Goal: Use online tool/utility: Utilize a website feature to perform a specific function

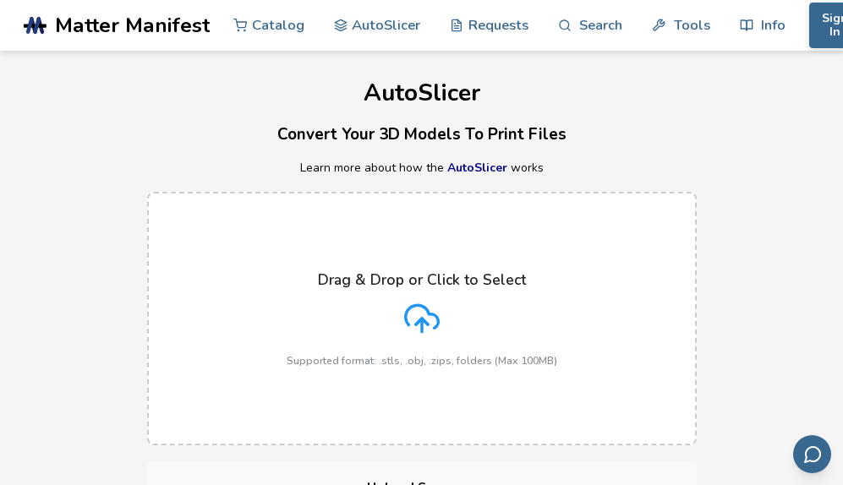
click at [431, 310] on icon at bounding box center [422, 319] width 36 height 36
click at [0, 0] on input "Drag & Drop or Click to Select Supported format: .stls, .obj, .zips, folders (M…" at bounding box center [0, 0] width 0 height 0
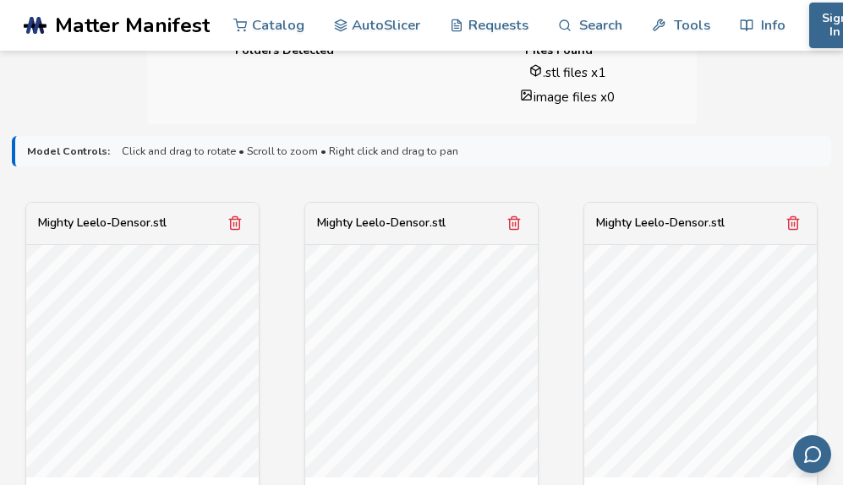
scroll to position [500, 0]
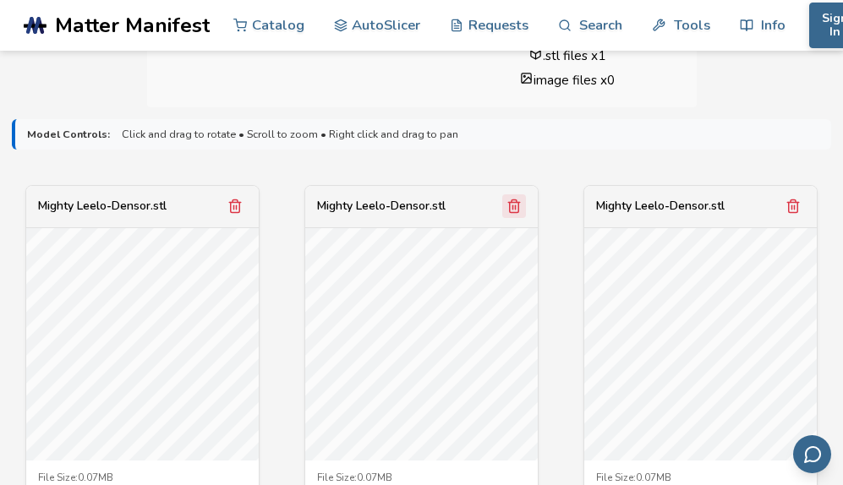
click at [510, 201] on icon "Remove model" at bounding box center [514, 206] width 9 height 13
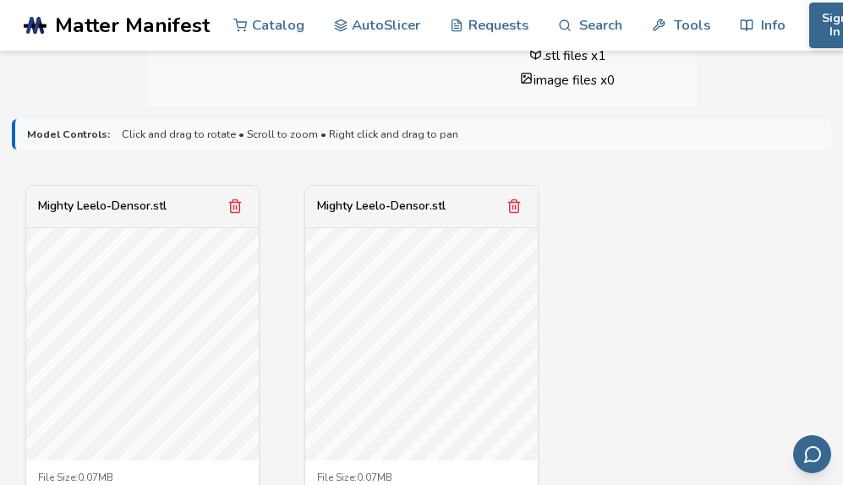
click at [510, 201] on icon "Remove model" at bounding box center [514, 206] width 9 height 13
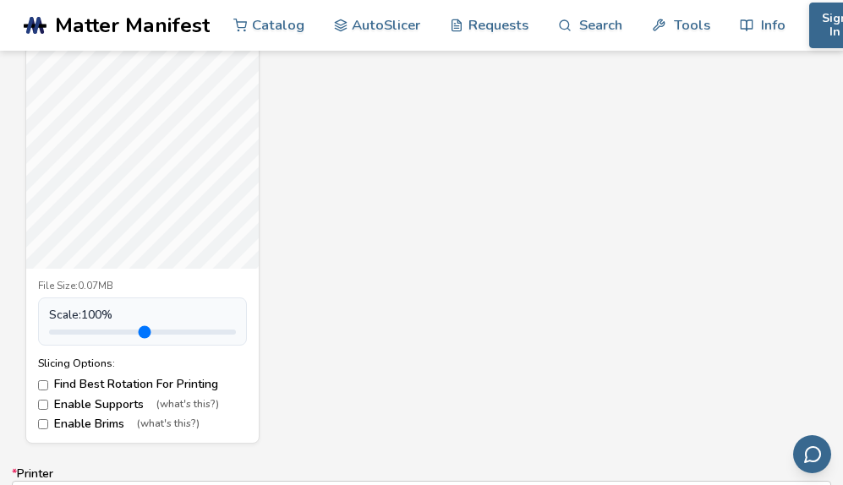
scroll to position [690, 0]
drag, startPoint x: 87, startPoint y: 331, endPoint x: 78, endPoint y: 332, distance: 9.3
type input "***"
click at [78, 332] on input "range" at bounding box center [142, 334] width 187 height 5
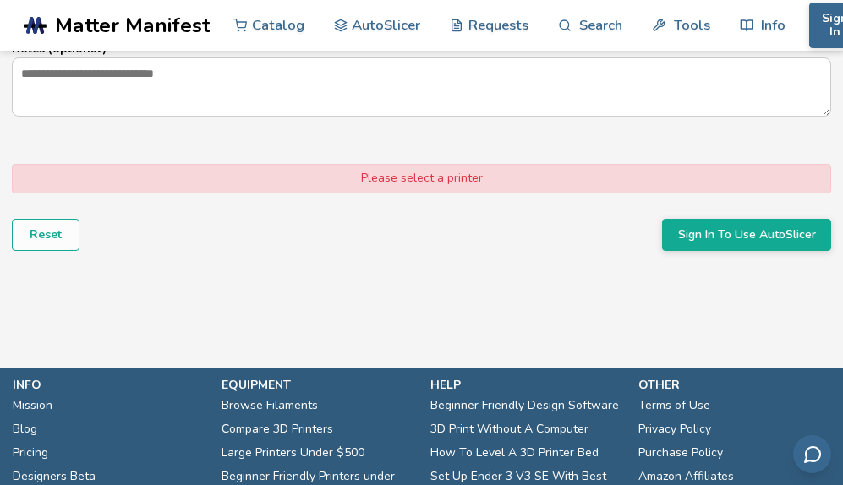
scroll to position [1292, 0]
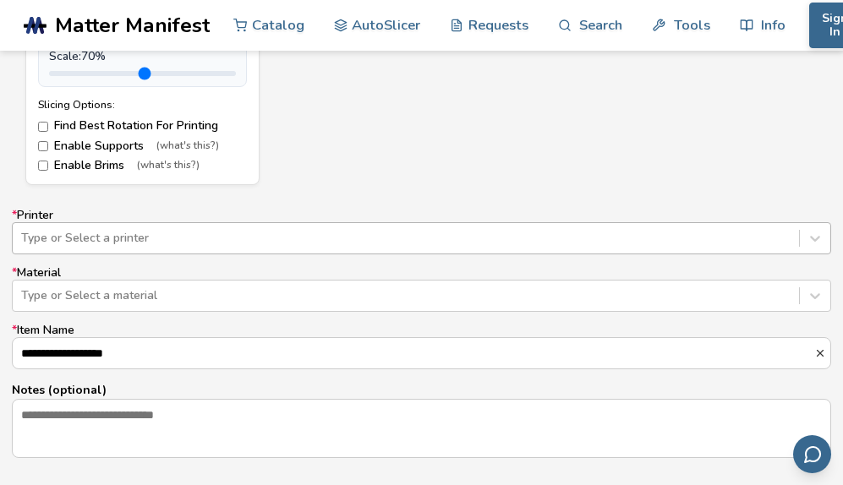
click at [138, 236] on div "Type or Select a printer" at bounding box center [422, 238] width 820 height 32
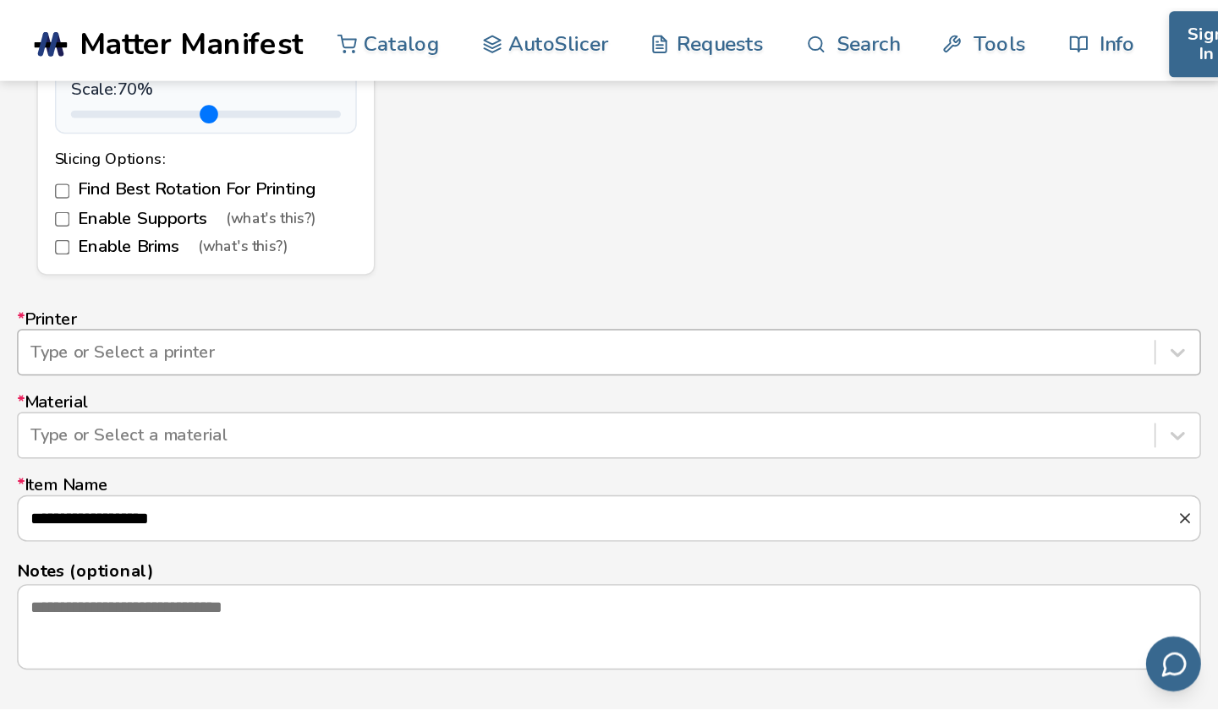
scroll to position [983, 0]
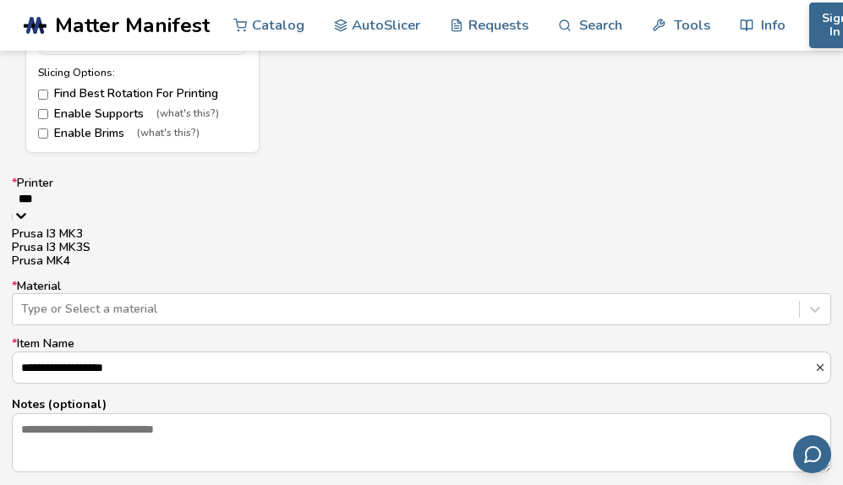
type input "***"
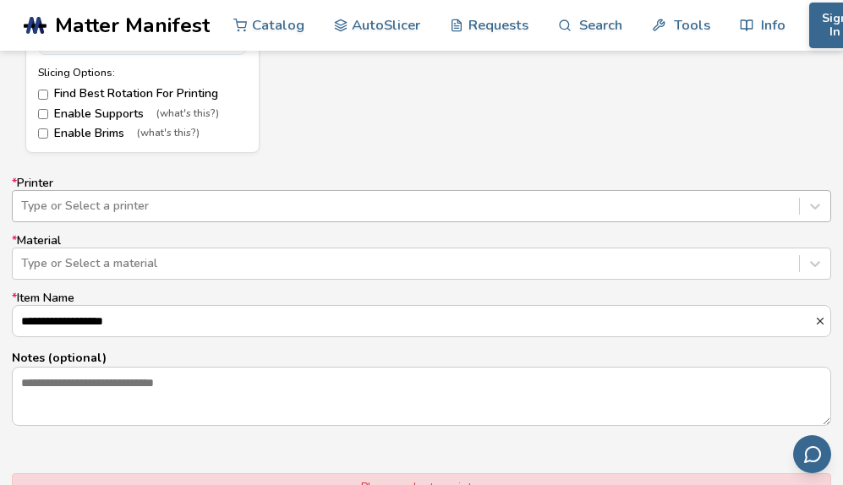
click at [102, 177] on label "* Printer Type or Select a printer" at bounding box center [422, 200] width 820 height 46
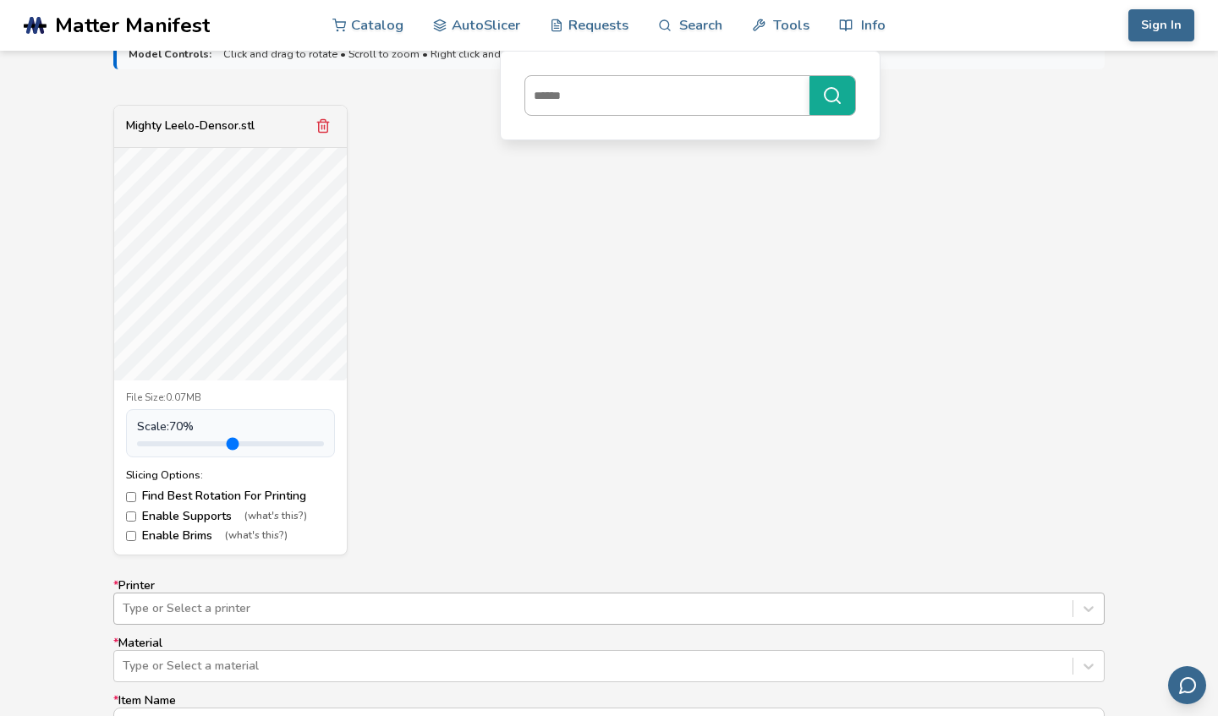
scroll to position [568, 0]
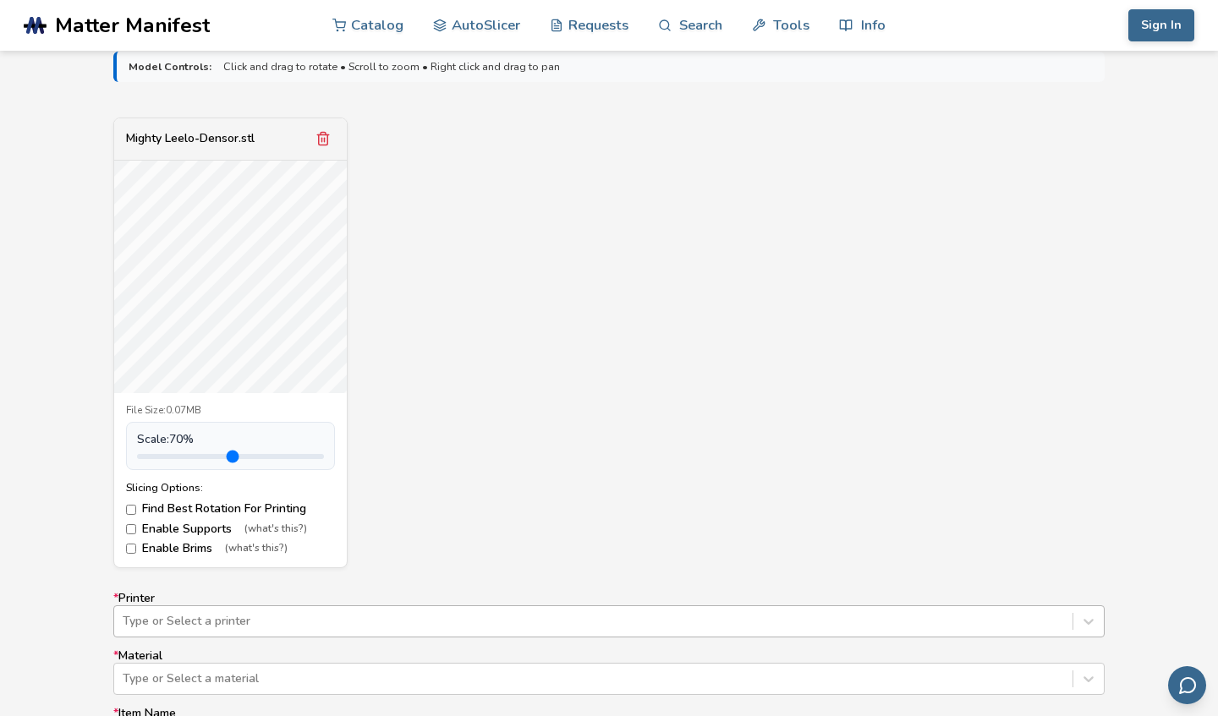
click at [147, 485] on label "Enable Supports (what's this?)" at bounding box center [230, 530] width 209 height 14
click at [168, 485] on label "Find Best Rotation For Printing" at bounding box center [230, 509] width 209 height 14
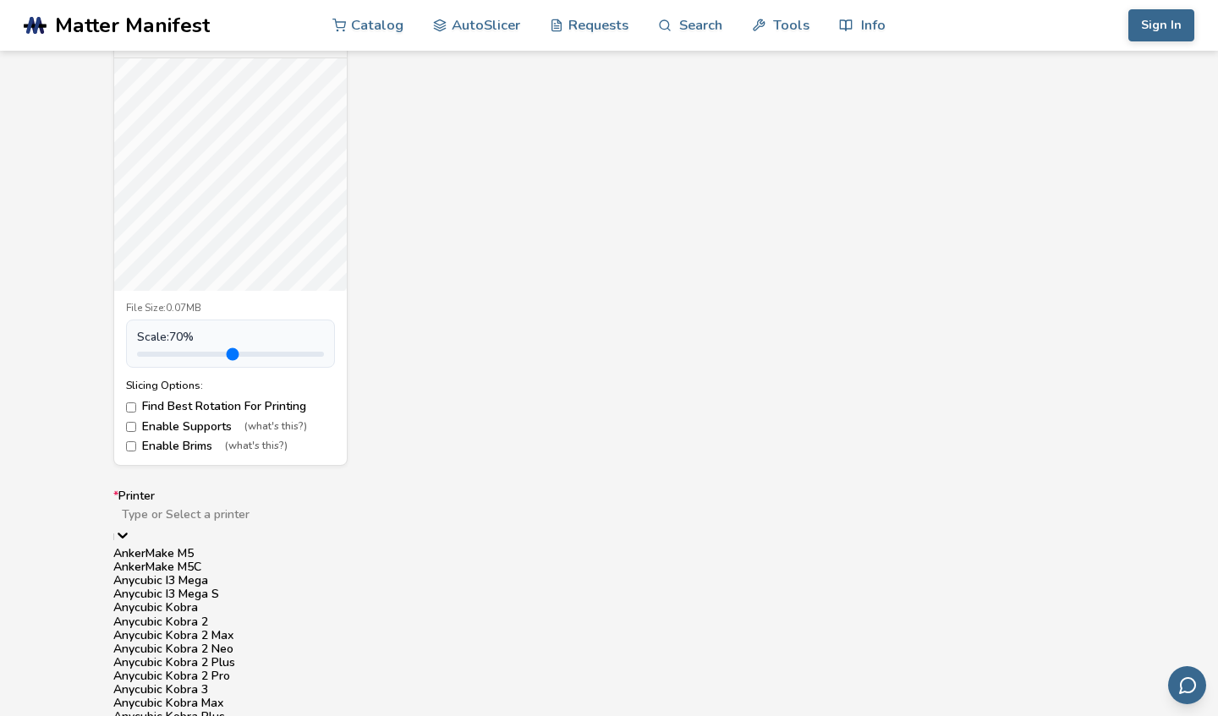
scroll to position [752, 0]
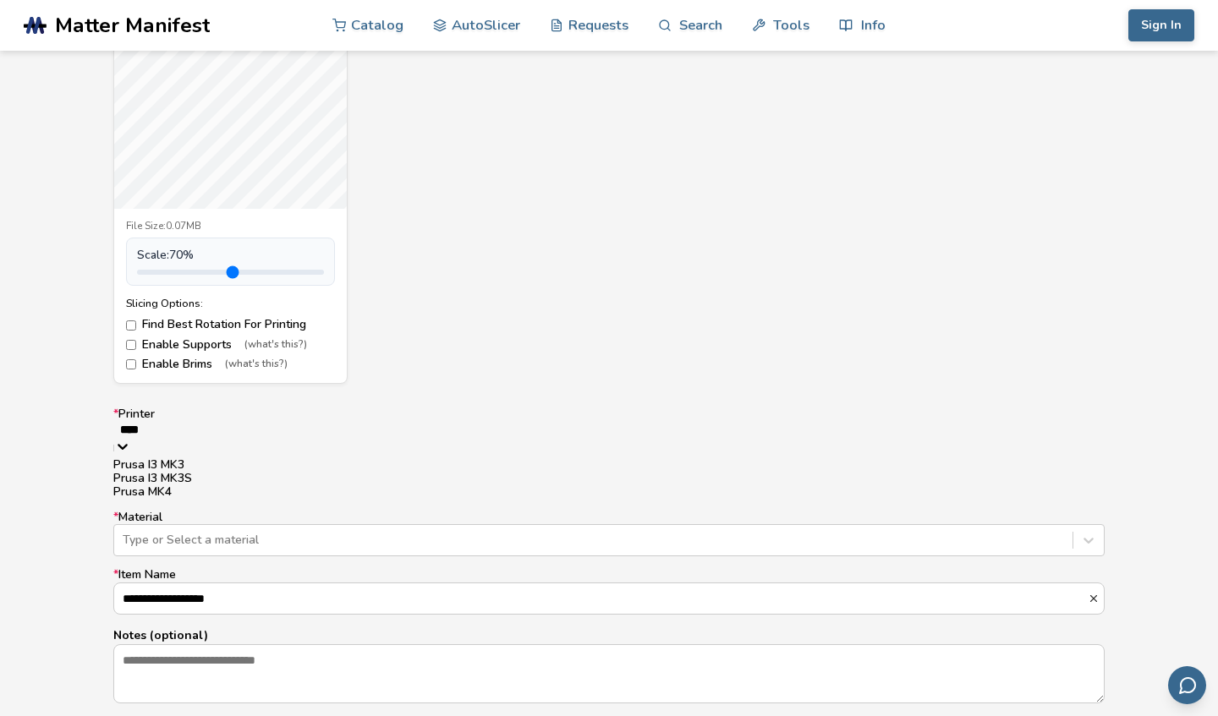
type input "*****"
click at [144, 485] on div "Prusa MK4" at bounding box center [608, 492] width 991 height 14
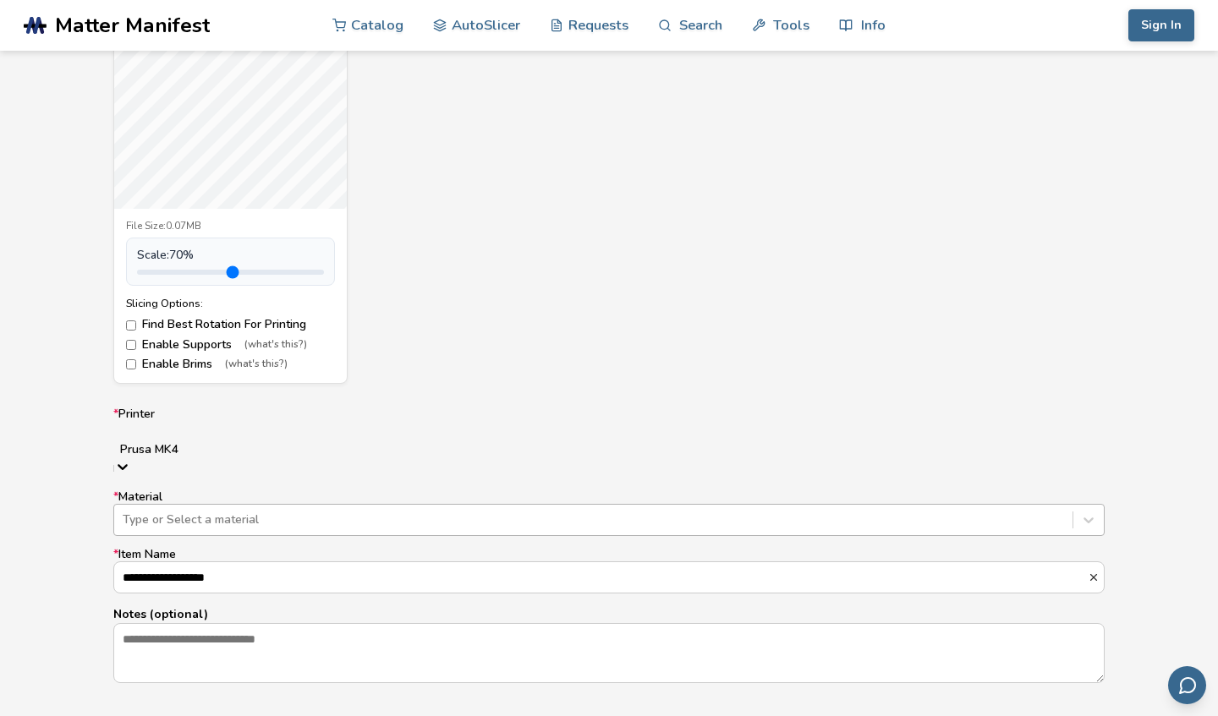
click at [165, 485] on div at bounding box center [593, 520] width 941 height 17
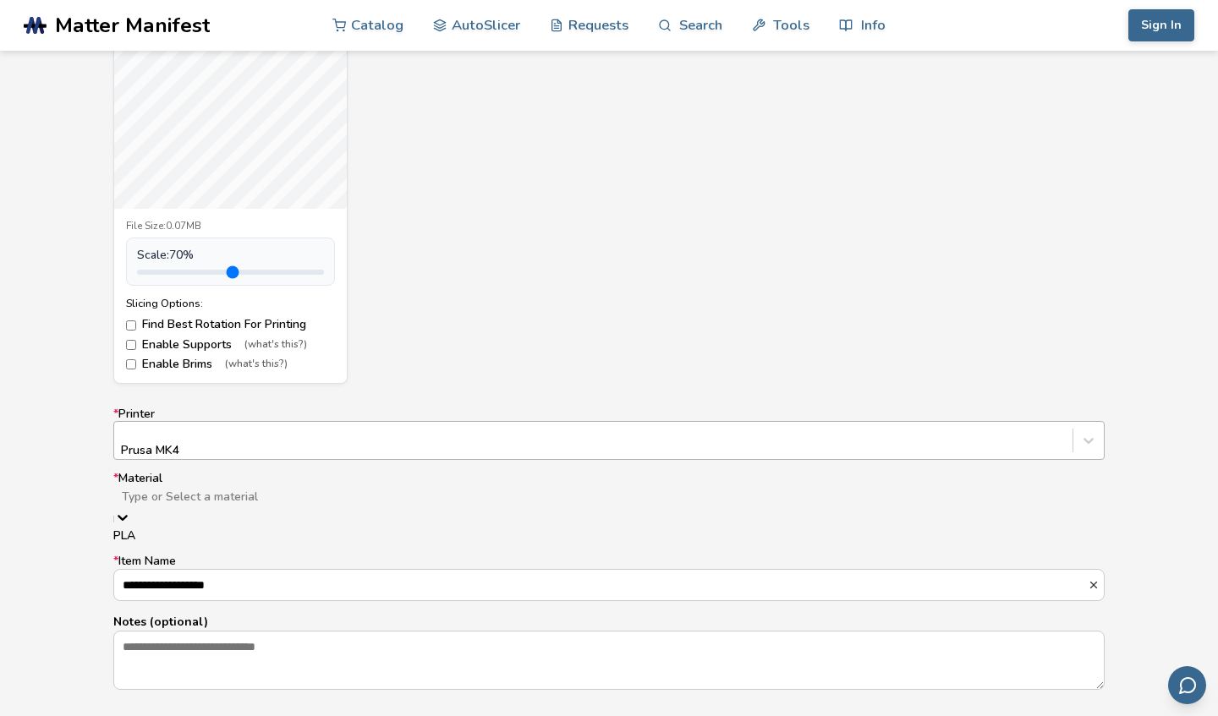
click at [151, 485] on div "PLA" at bounding box center [608, 536] width 991 height 14
click at [151, 485] on input "**********" at bounding box center [600, 585] width 973 height 30
